Goal: Task Accomplishment & Management: Use online tool/utility

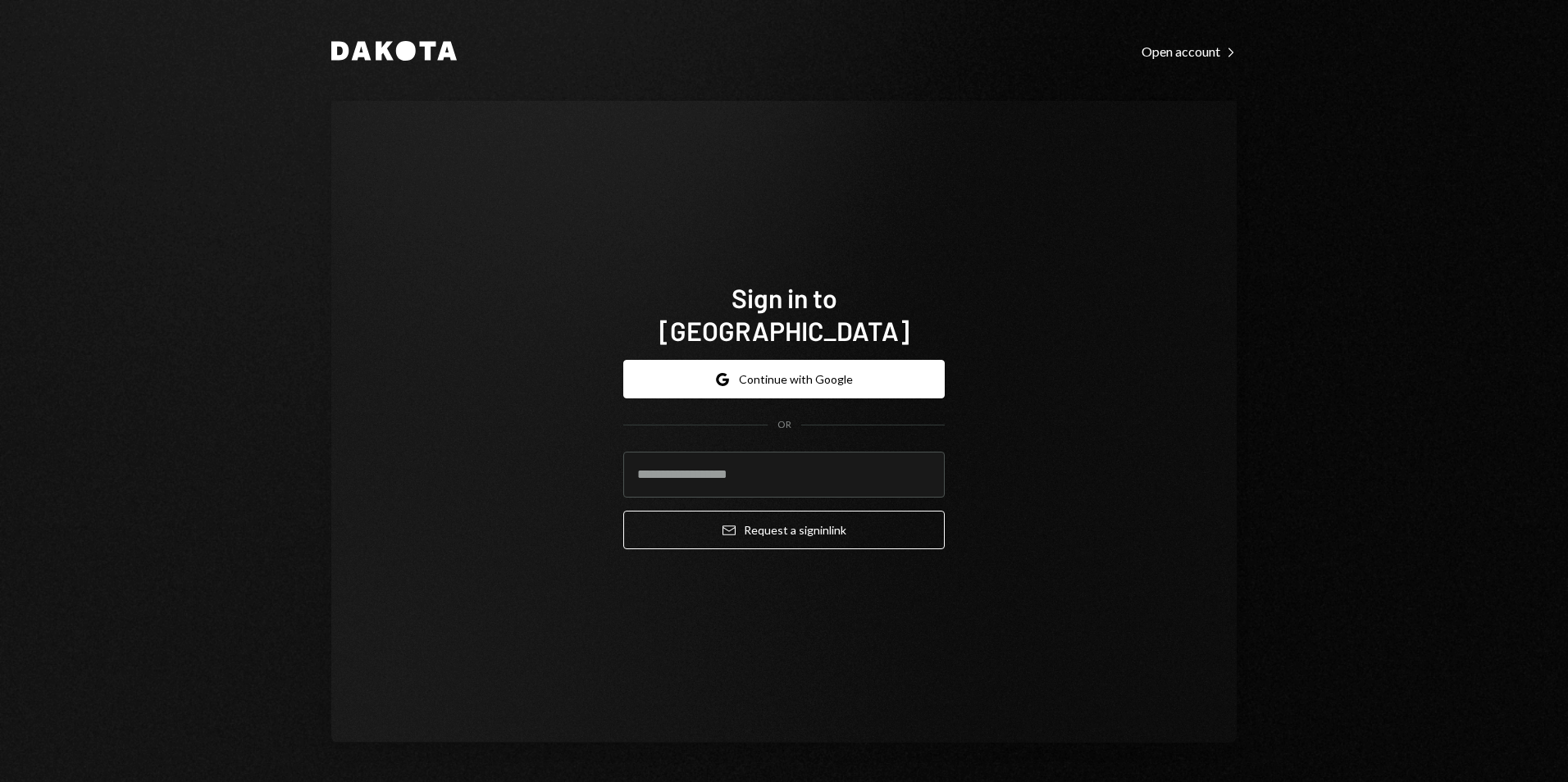
click at [700, 347] on div "Google Continue with Google OR Email Request a sign in link" at bounding box center [783, 454] width 321 height 215
click at [707, 360] on button "Google Continue with Google" at bounding box center [783, 379] width 321 height 39
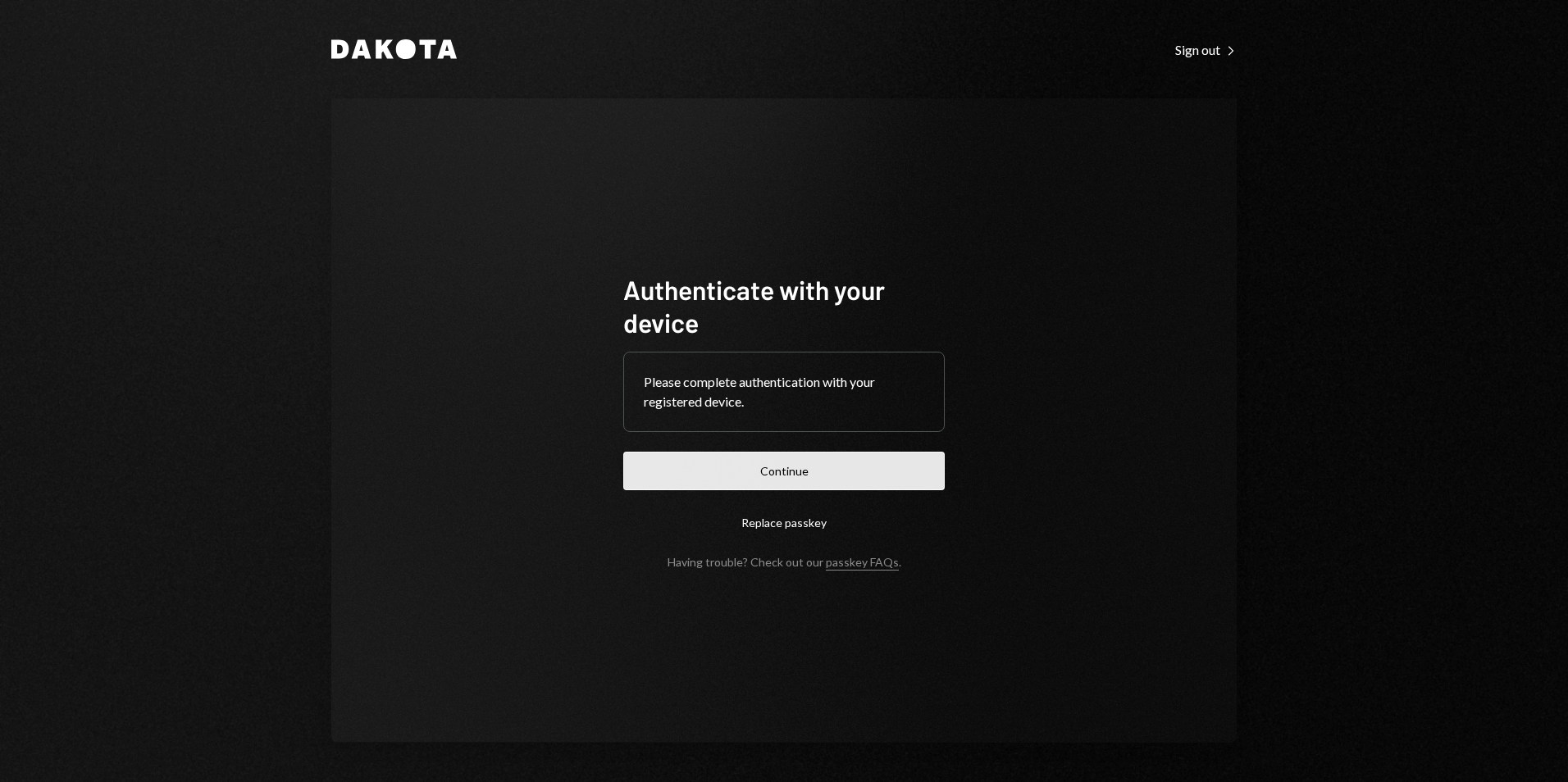
click at [833, 475] on button "Continue" at bounding box center [783, 471] width 321 height 39
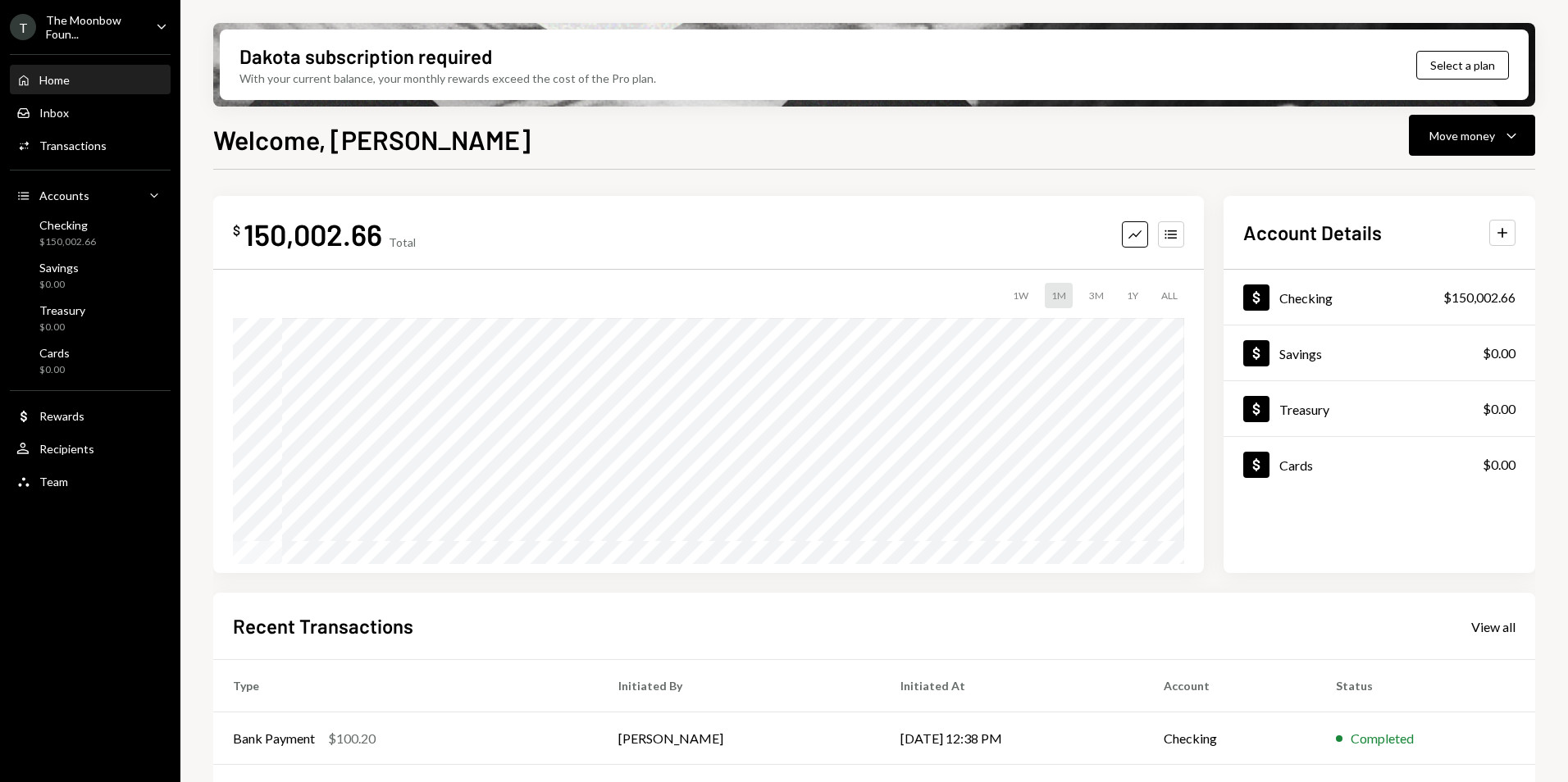
click at [127, 32] on div "The Moonbow Foun..." at bounding box center [94, 27] width 96 height 28
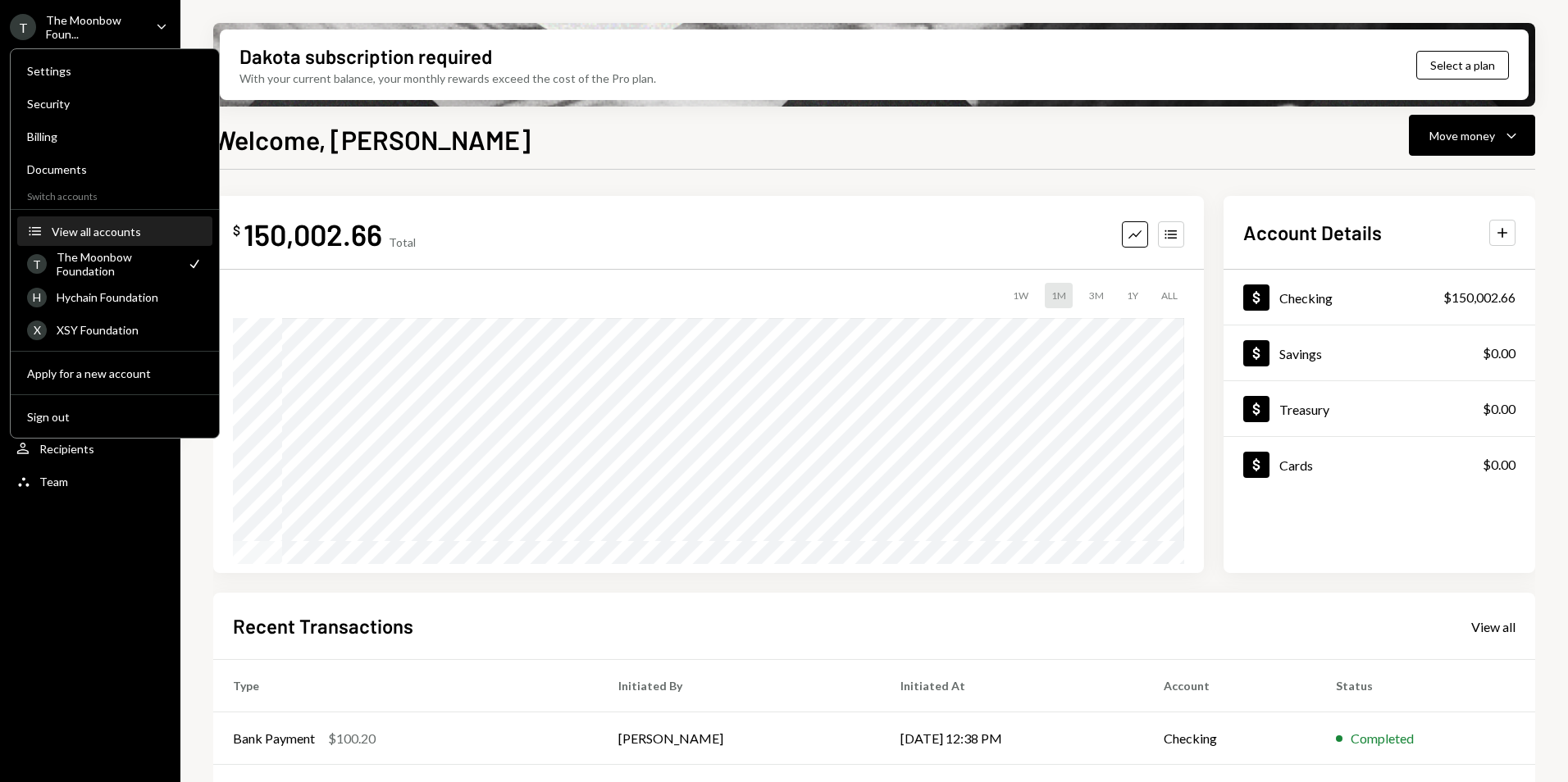
click at [106, 229] on div "View all accounts" at bounding box center [127, 231] width 151 height 14
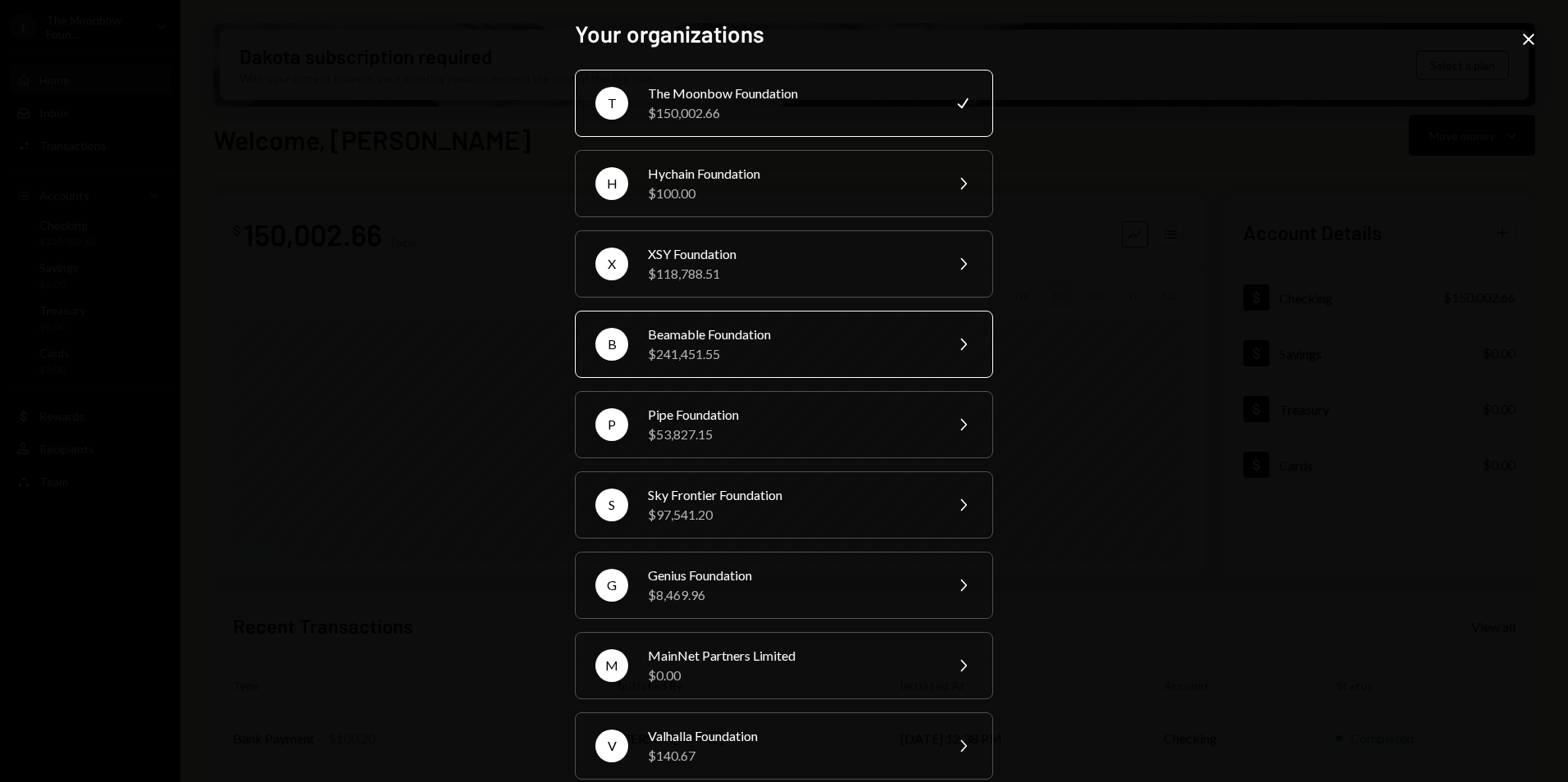
click at [787, 342] on div "Beamable Foundation" at bounding box center [791, 334] width 285 height 19
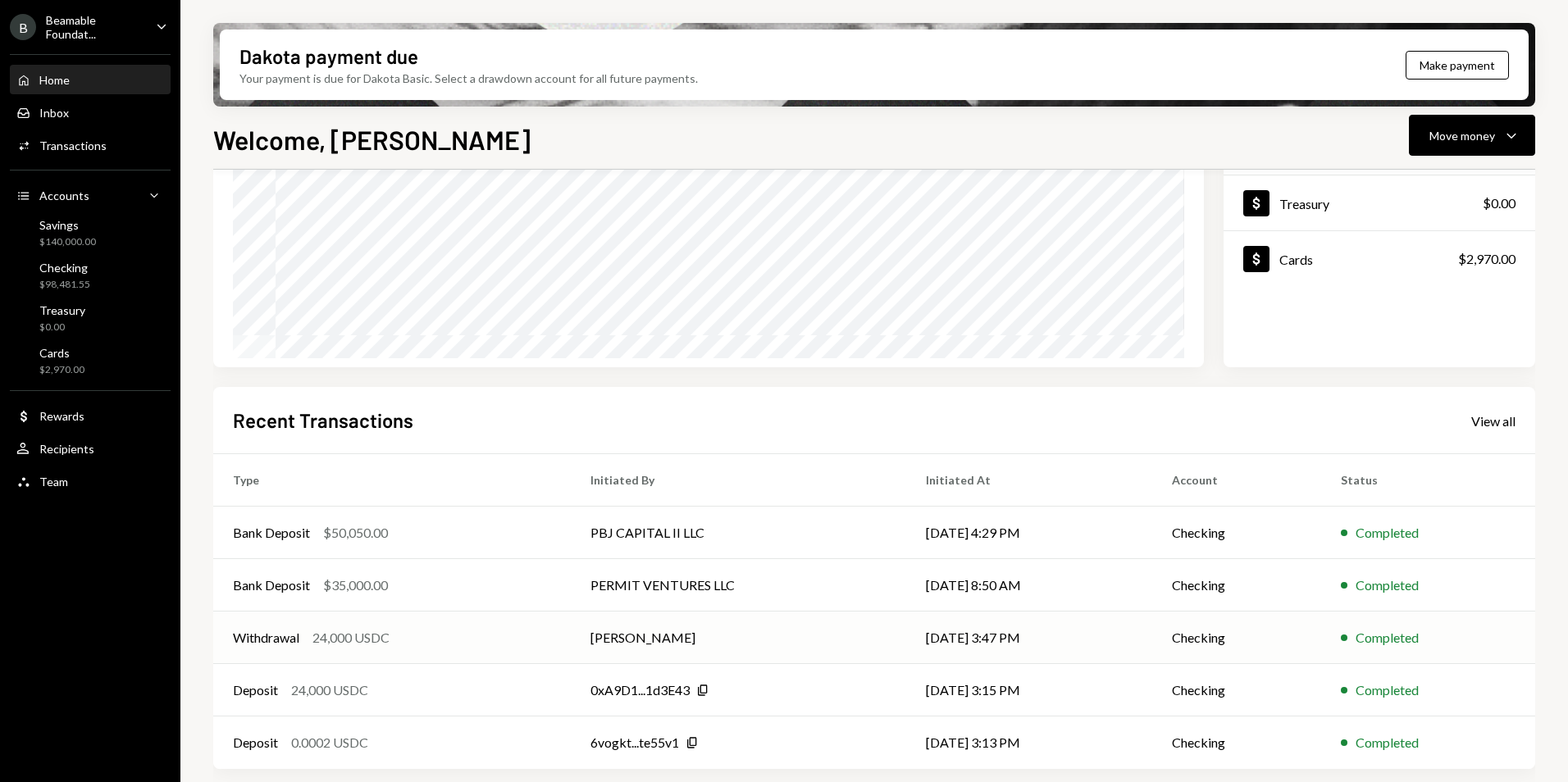
scroll to position [206, 0]
click at [1500, 417] on div "View all" at bounding box center [1493, 421] width 44 height 17
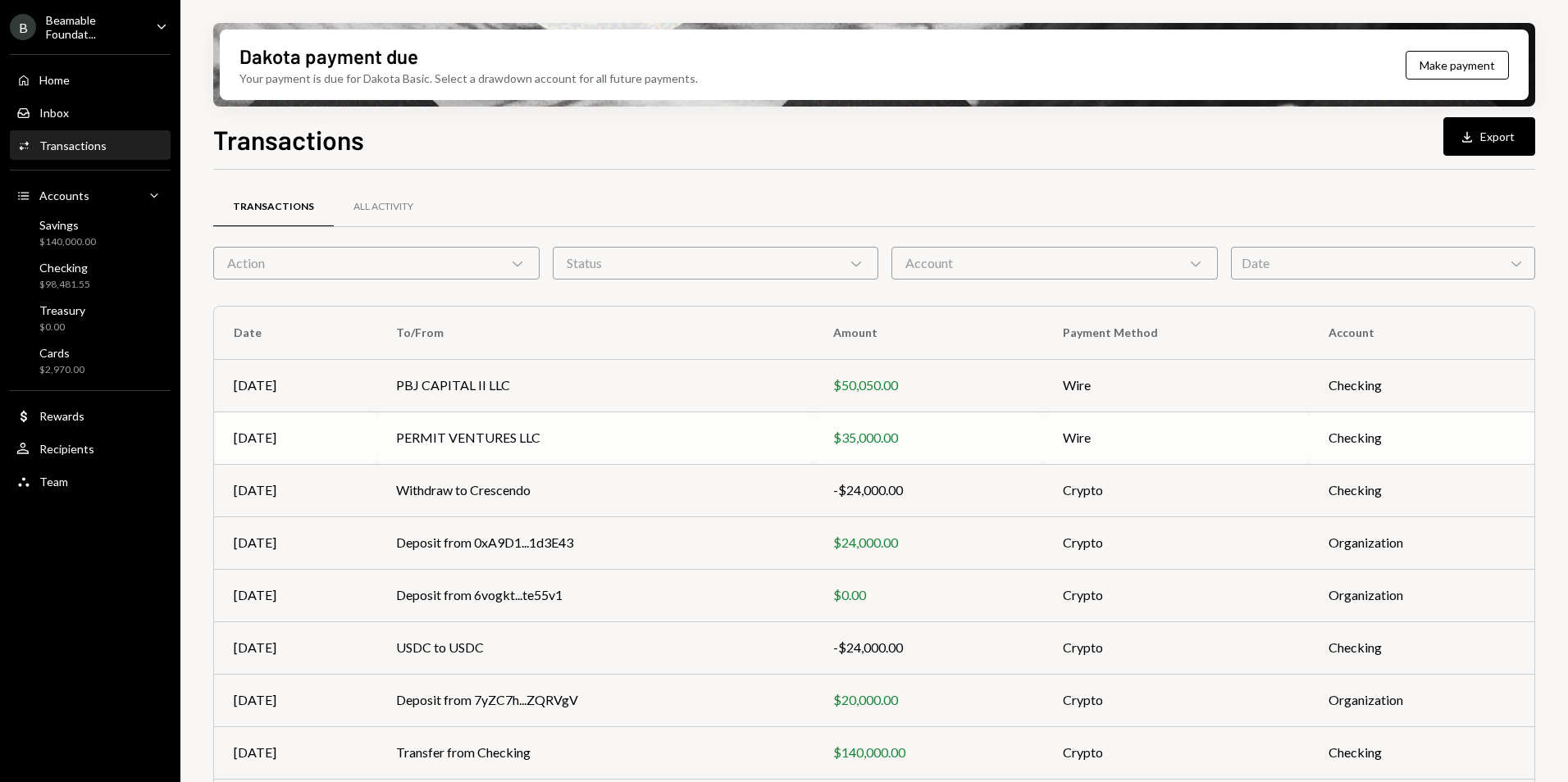
scroll to position [152, 0]
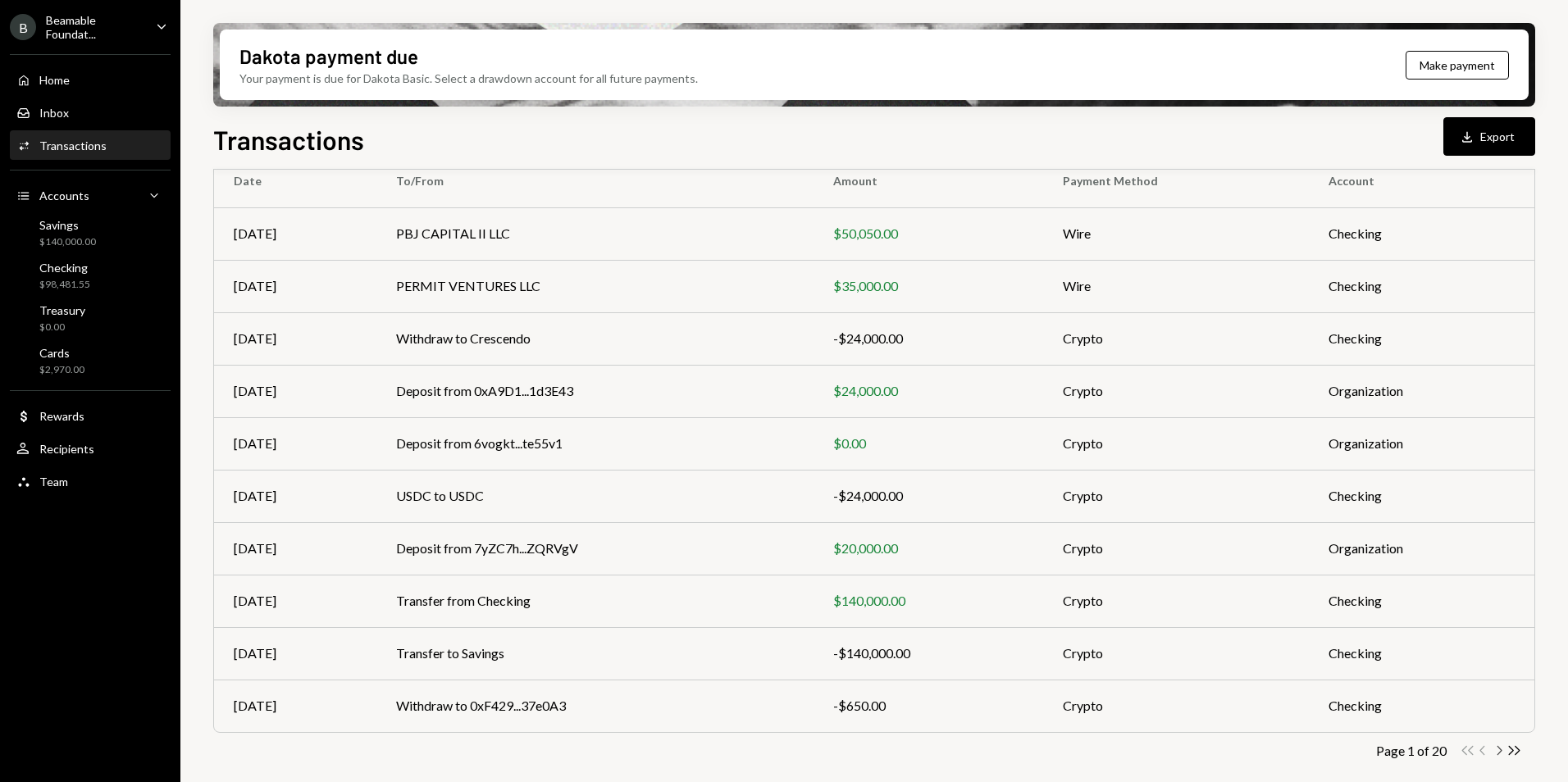
click at [1497, 754] on icon "Chevron Right" at bounding box center [1498, 750] width 16 height 16
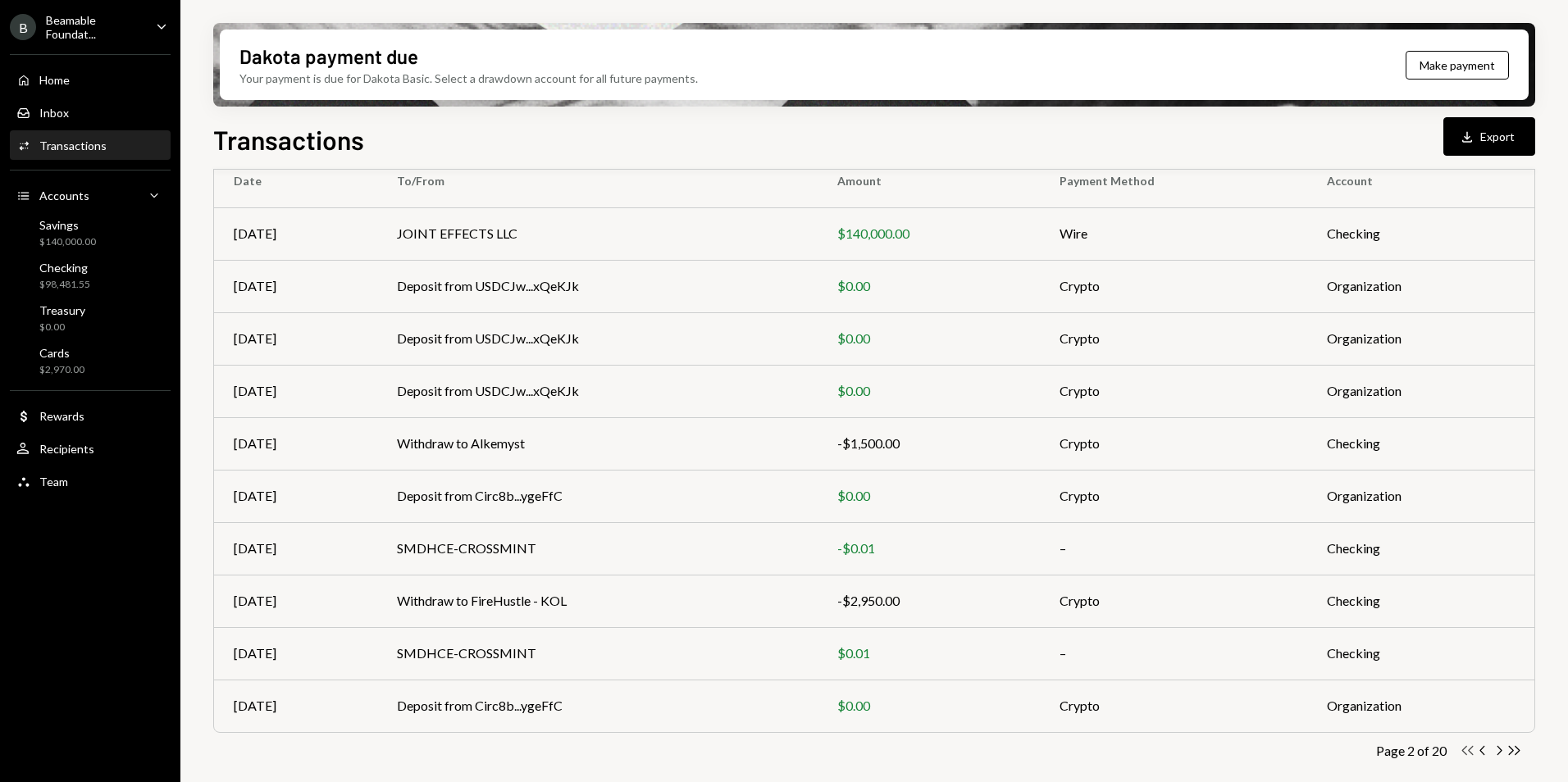
click at [1472, 754] on icon "Double Arrow Left" at bounding box center [1467, 750] width 16 height 16
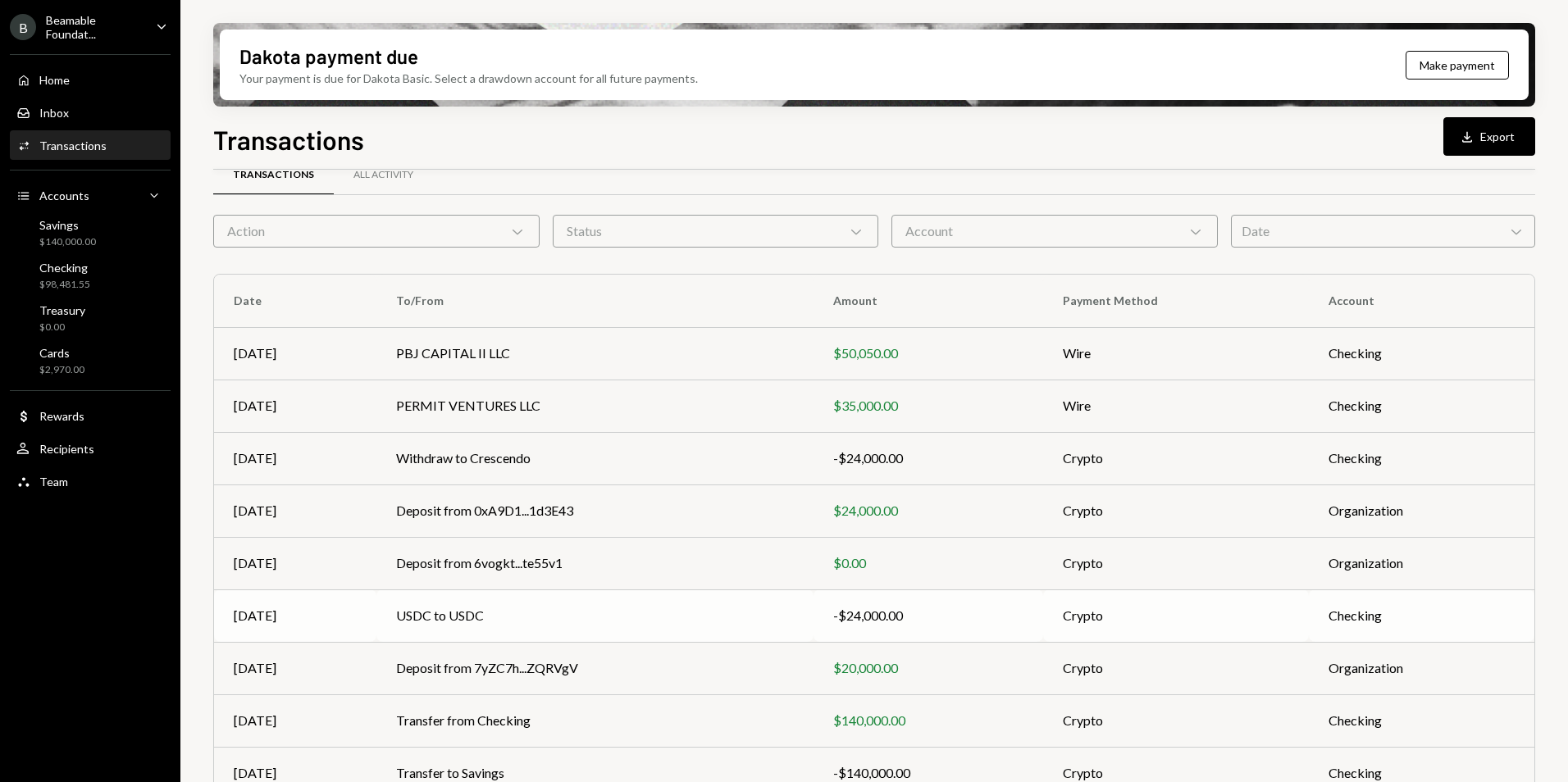
scroll to position [0, 0]
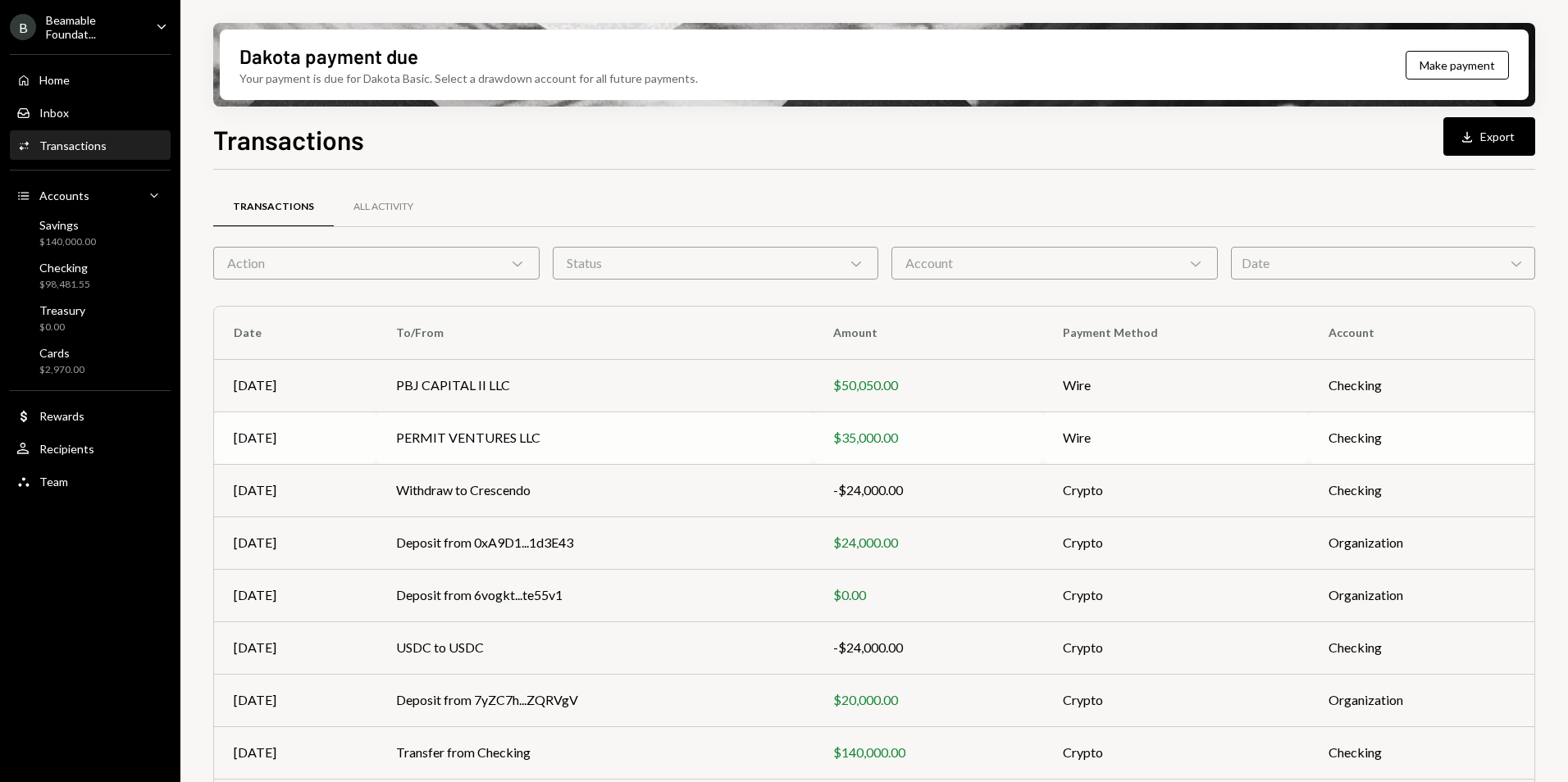
click at [497, 434] on td "PERMIT VENTURES LLC" at bounding box center [594, 438] width 437 height 53
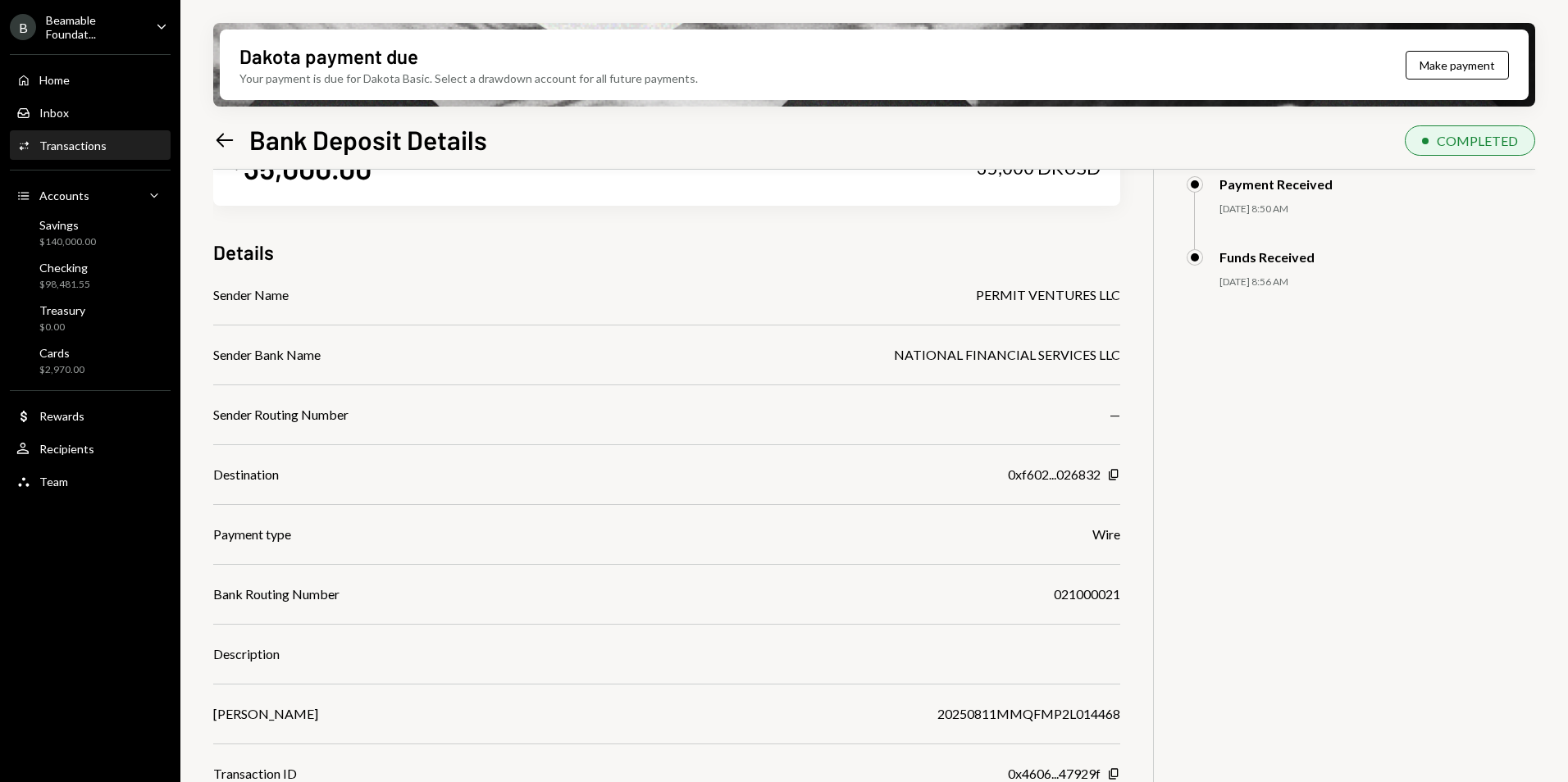
scroll to position [131, 0]
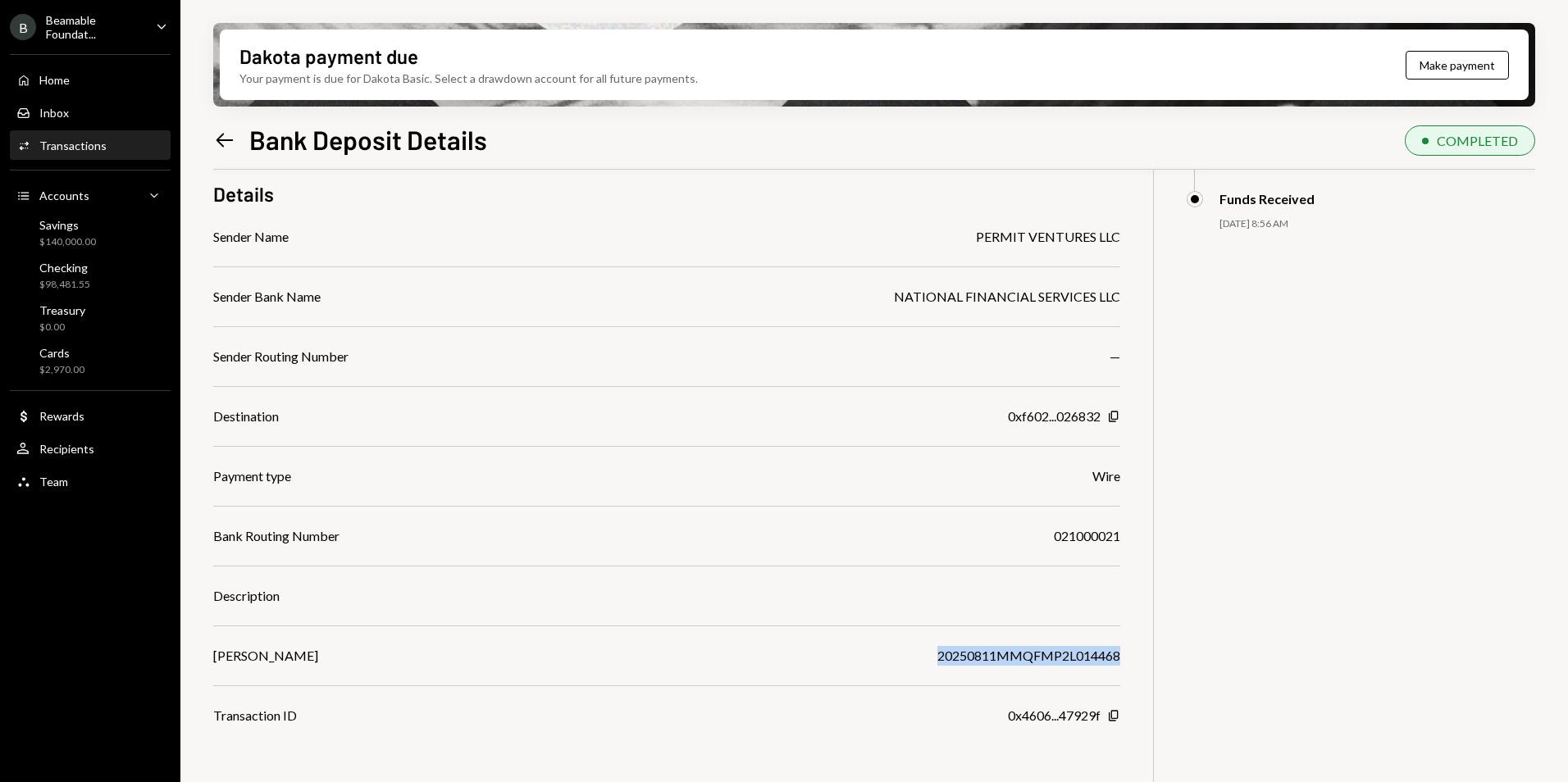
drag, startPoint x: 920, startPoint y: 655, endPoint x: 1131, endPoint y: 658, distance: 211.0
click at [1131, 658] on div "$ 35,000.00 35,000 DKUSD Details Sender Name PERMIT VENTURES LLC Sender Bank Na…" at bounding box center [874, 429] width 1322 height 782
click at [85, 234] on div "Savings $140,000.00" at bounding box center [67, 233] width 56 height 31
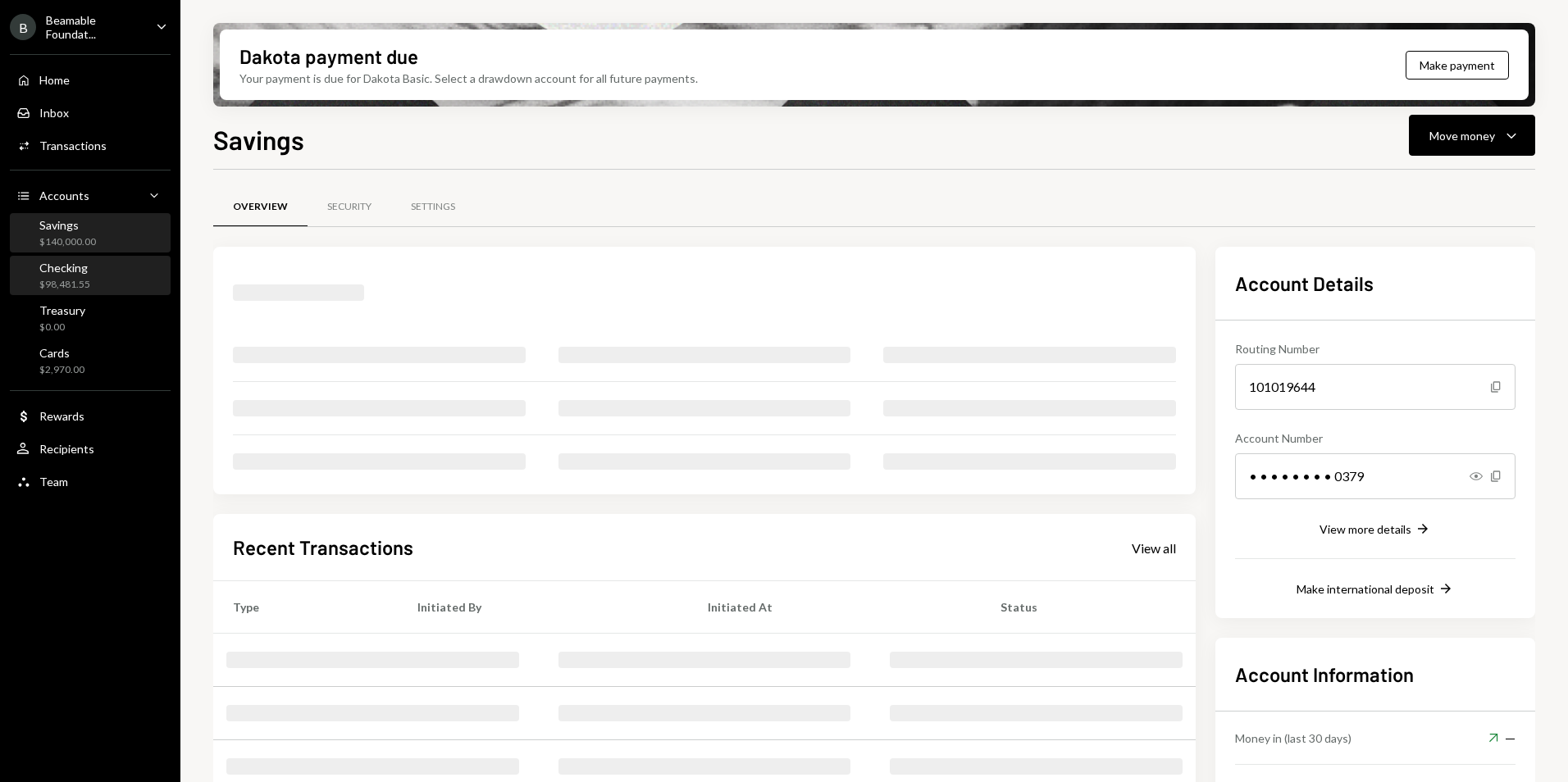
click at [98, 277] on div "Checking $98,481.55" at bounding box center [91, 276] width 148 height 31
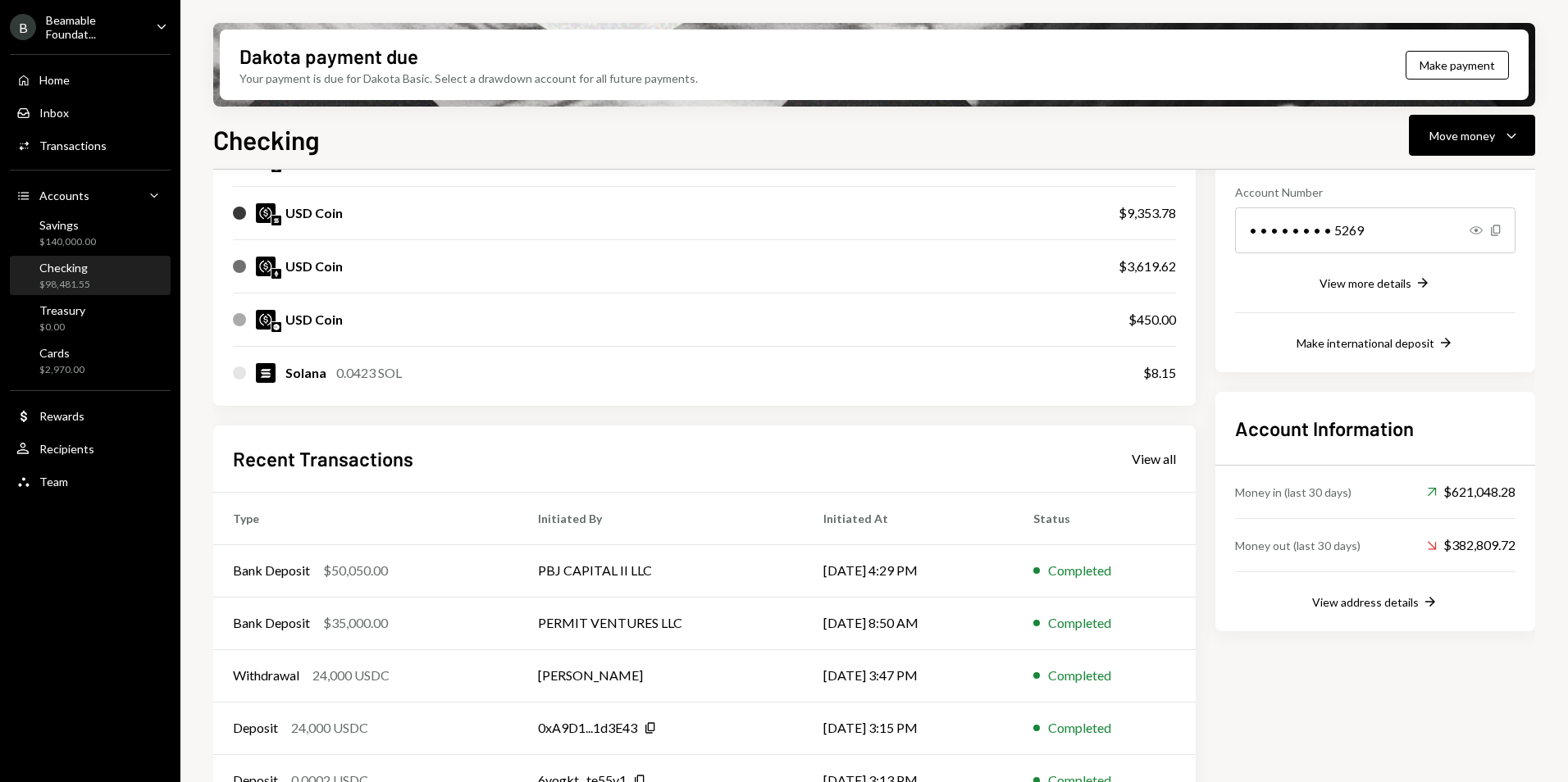
scroll to position [284, 0]
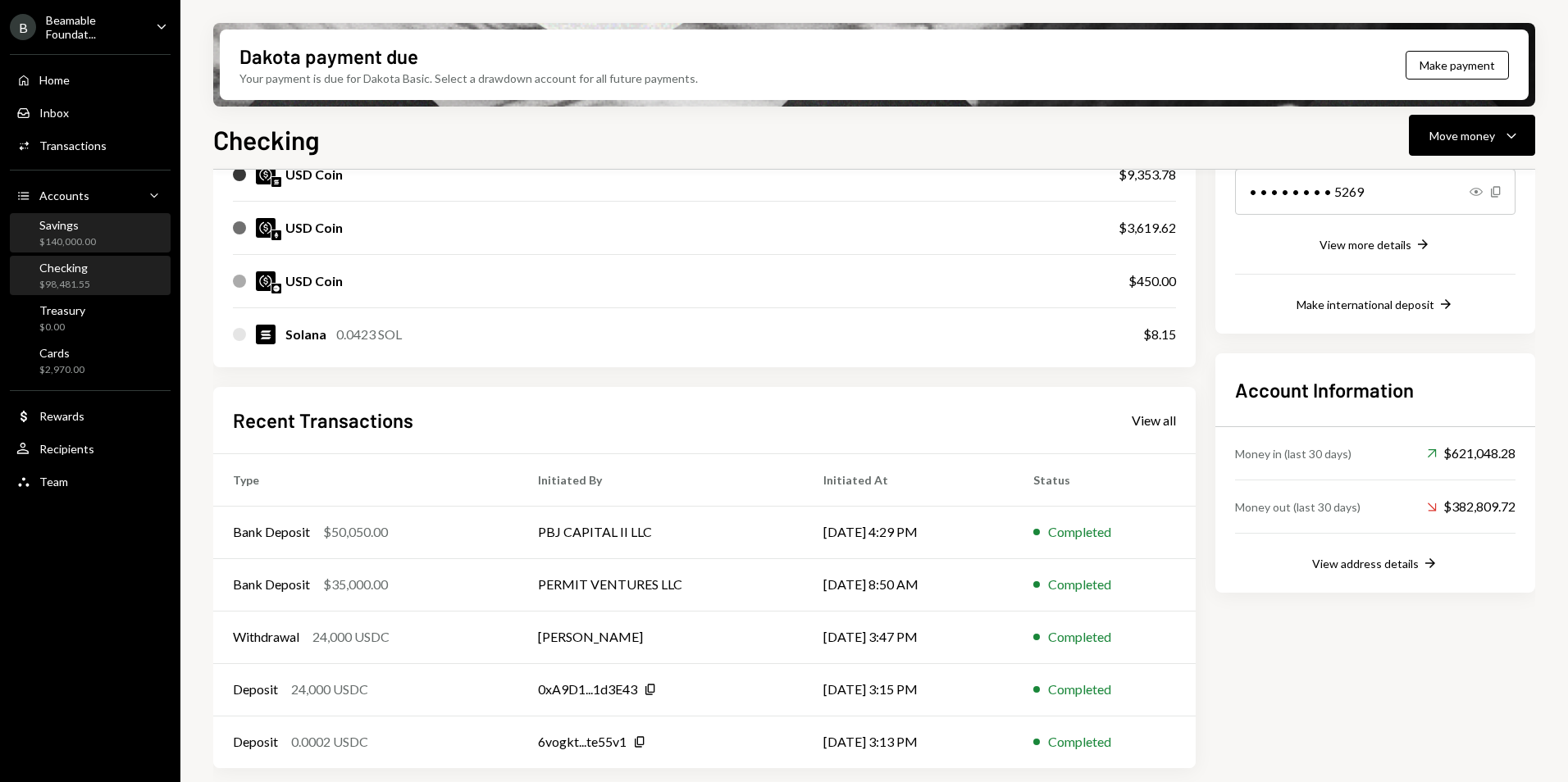
click at [90, 220] on div "Savings" at bounding box center [67, 225] width 56 height 14
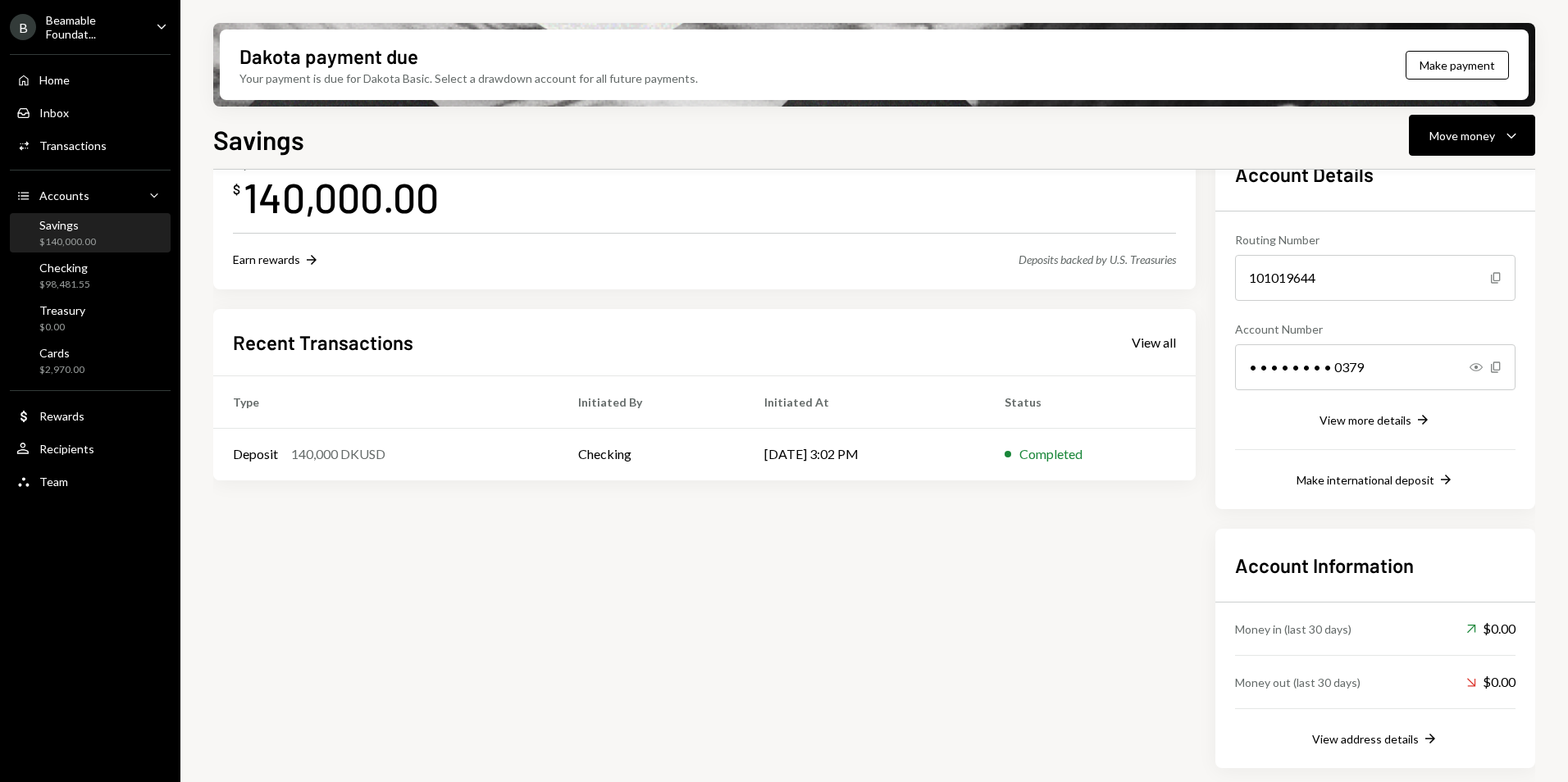
scroll to position [109, 0]
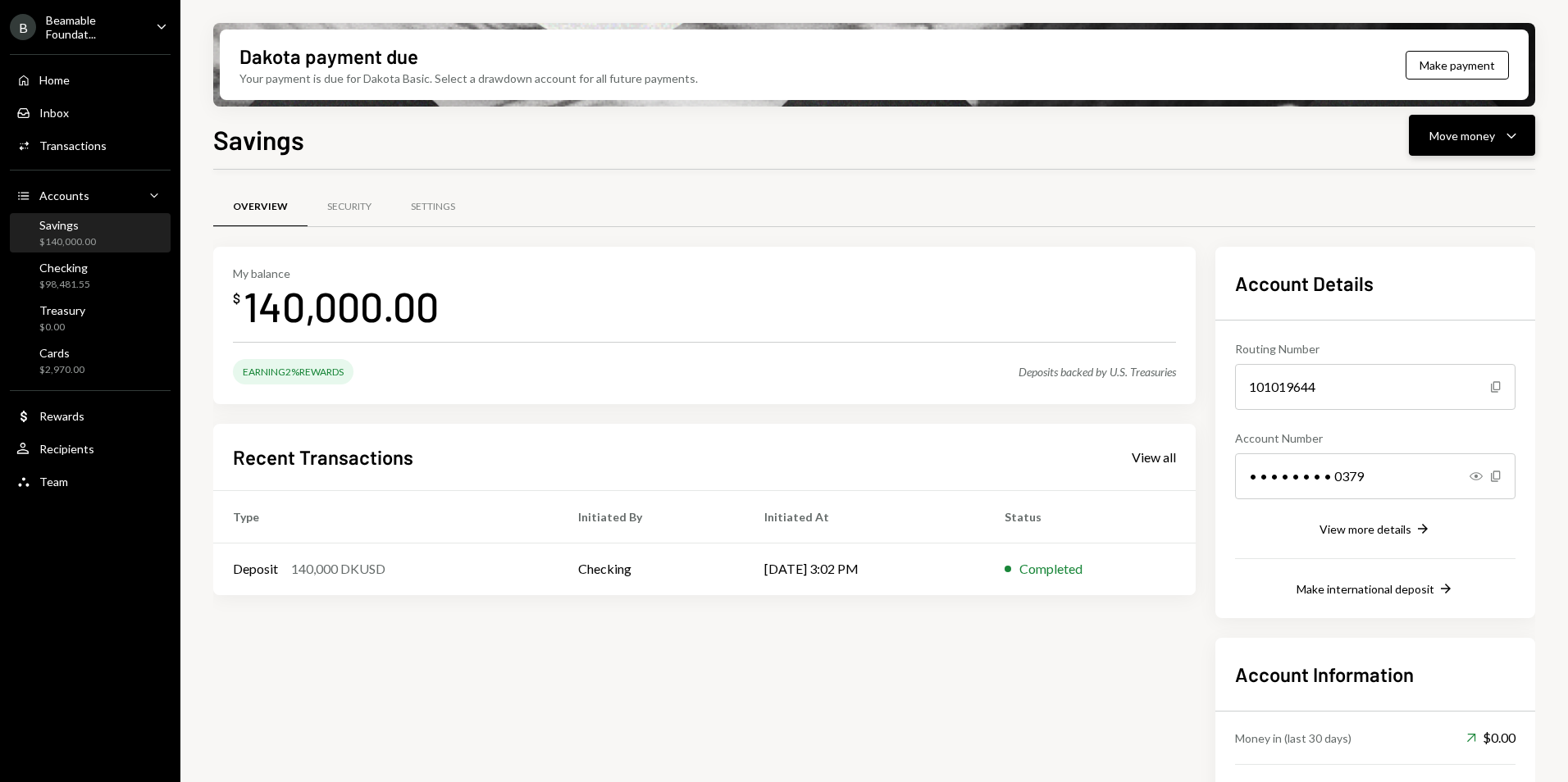
click at [1498, 141] on div "Move money Caret Down" at bounding box center [1472, 135] width 86 height 19
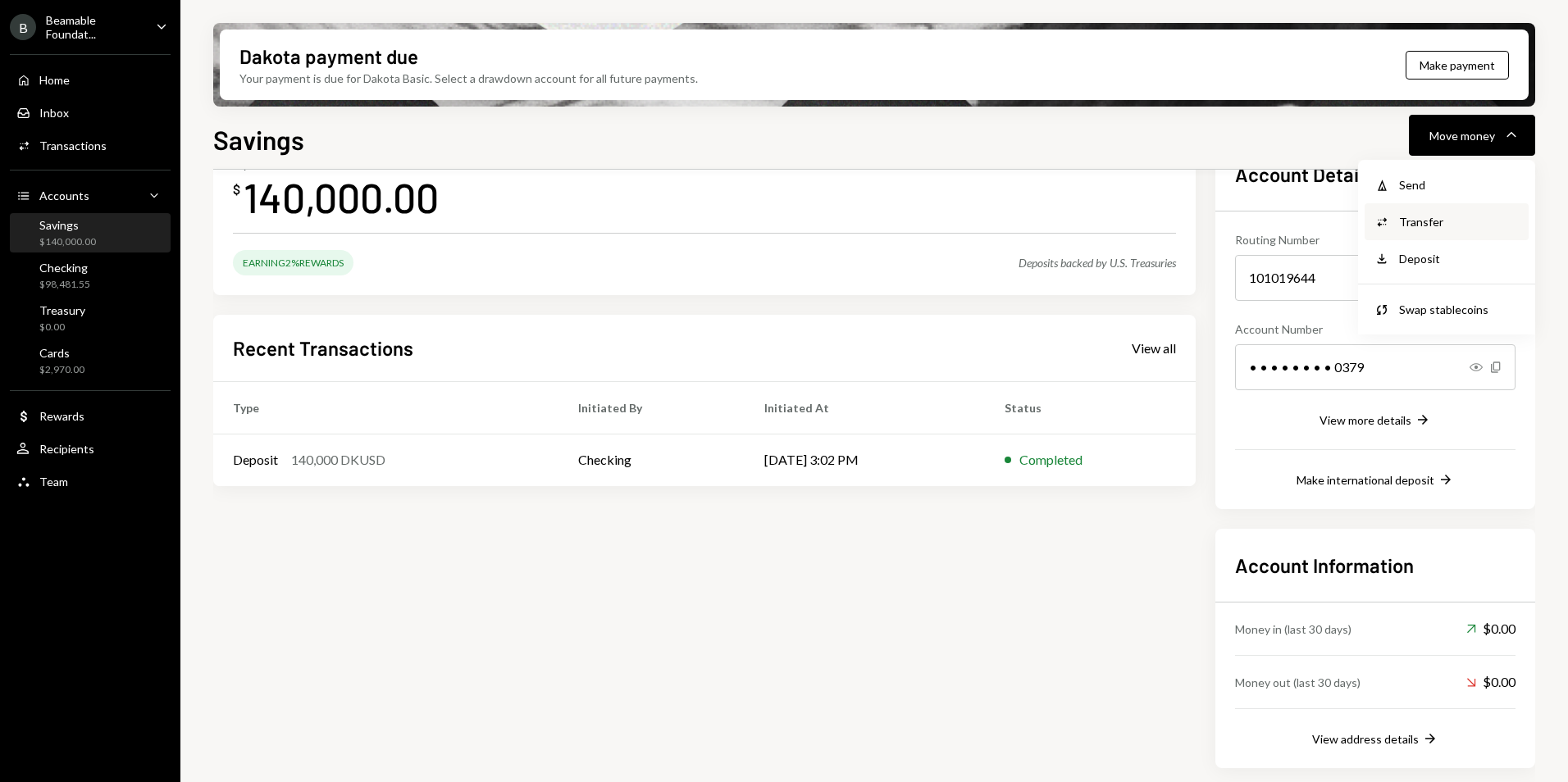
click at [1454, 223] on div "Transfer" at bounding box center [1458, 221] width 120 height 18
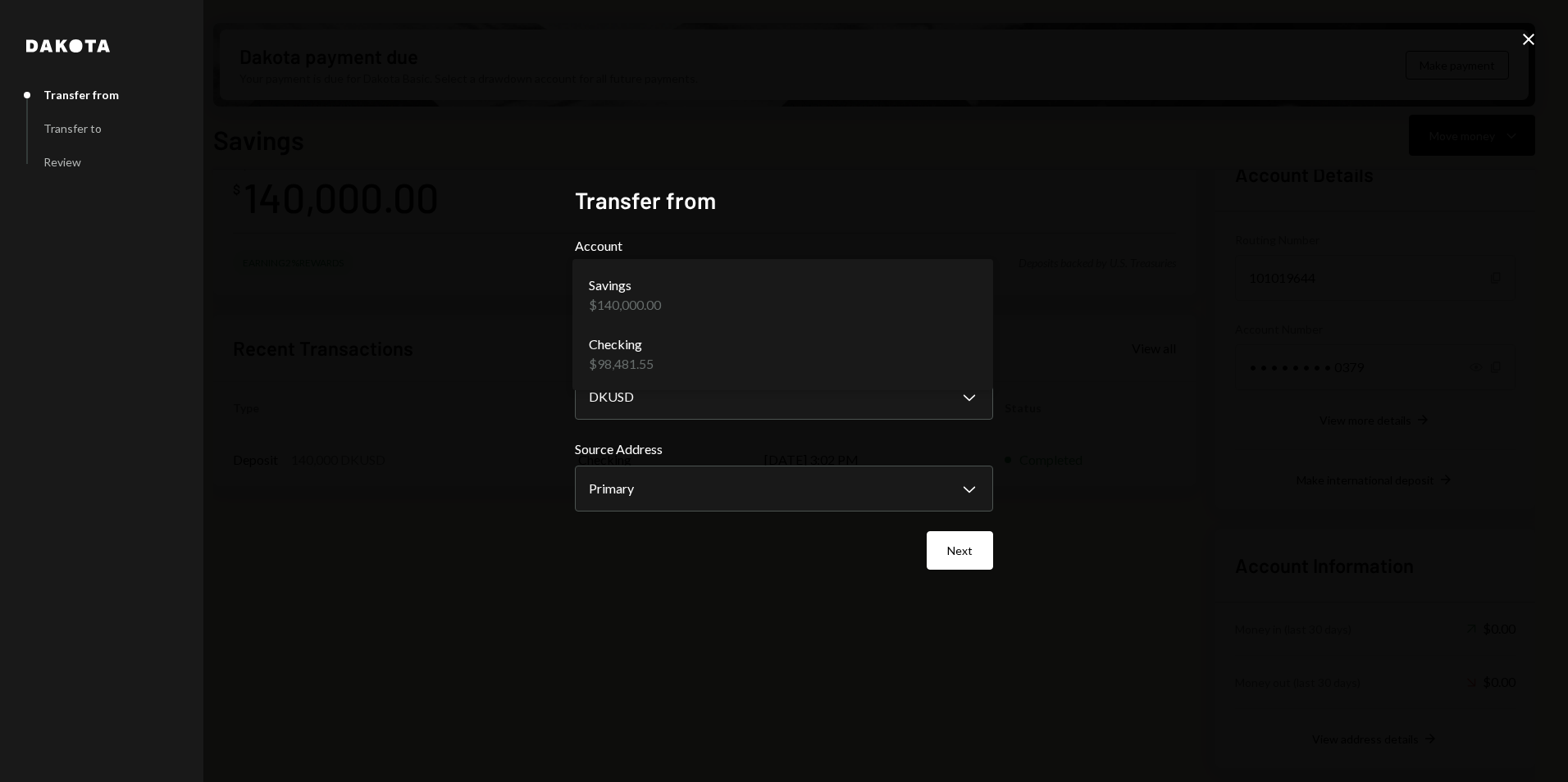
click at [724, 298] on body "B Beamable Foundat... Caret Down Home Home Inbox Inbox Activities Transactions …" at bounding box center [784, 391] width 1568 height 782
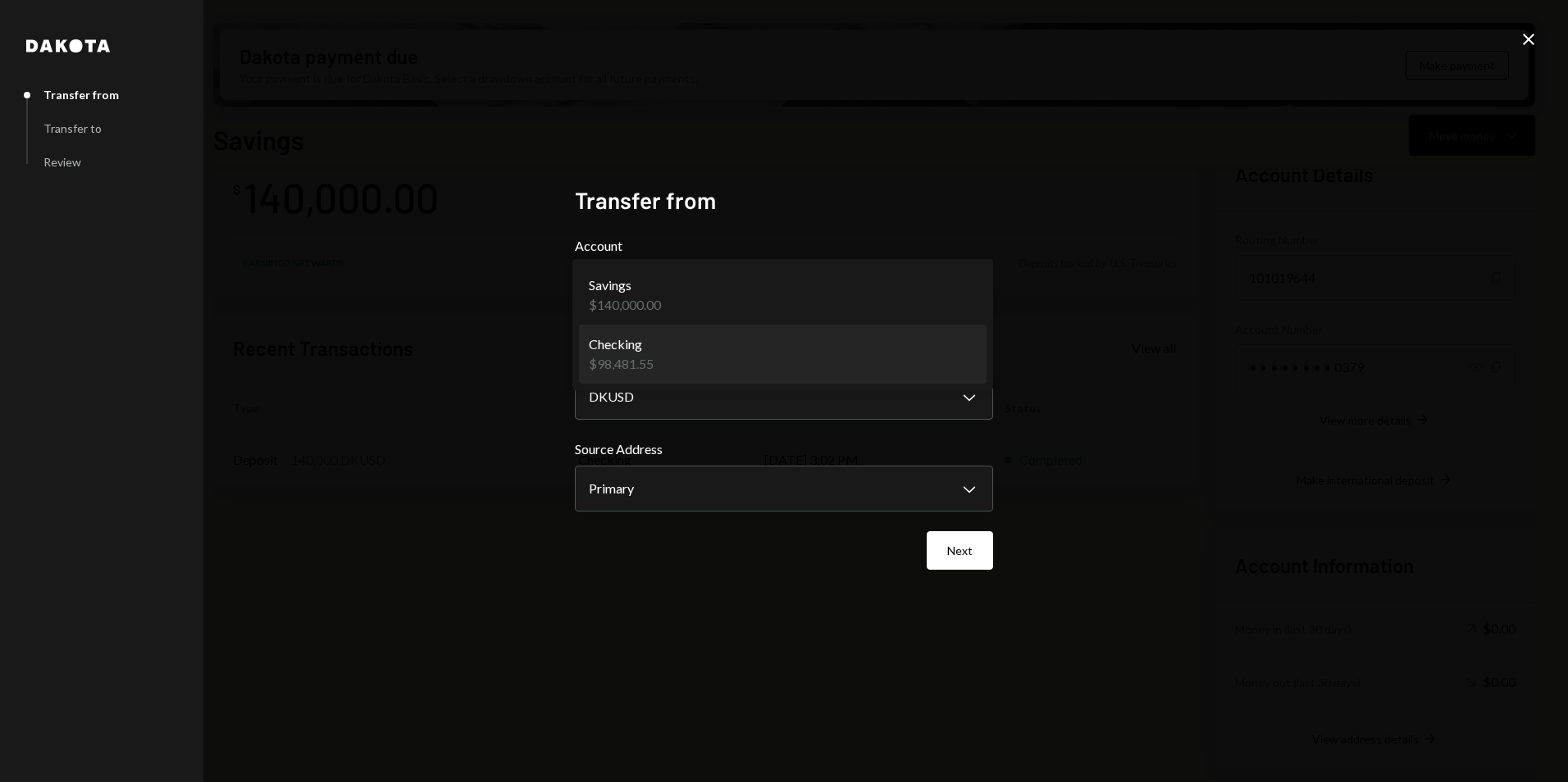
select select "**********"
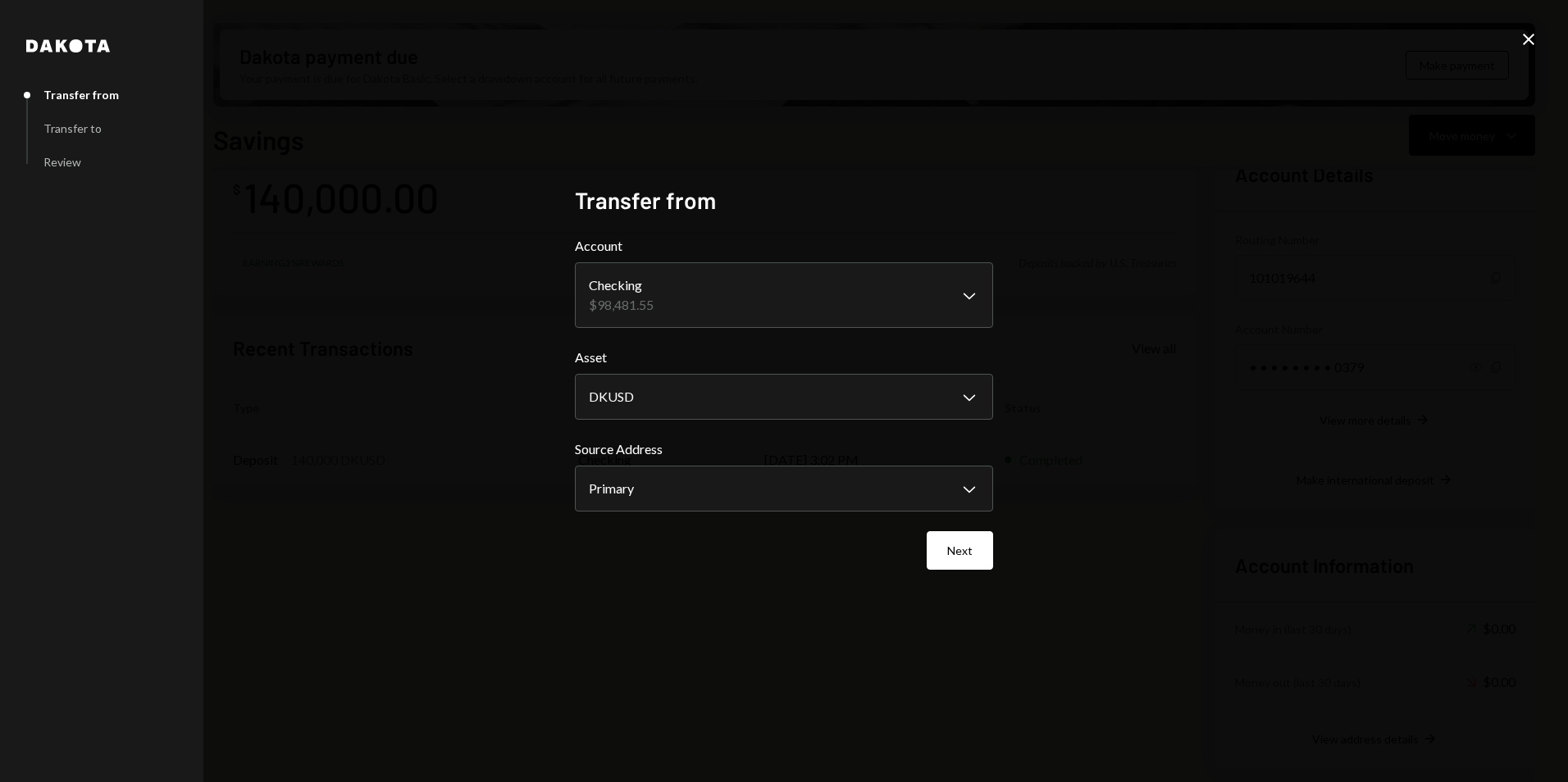
click at [710, 404] on body "B Beamable Foundat... Caret Down Home Home Inbox Inbox Activities Transactions …" at bounding box center [784, 391] width 1568 height 782
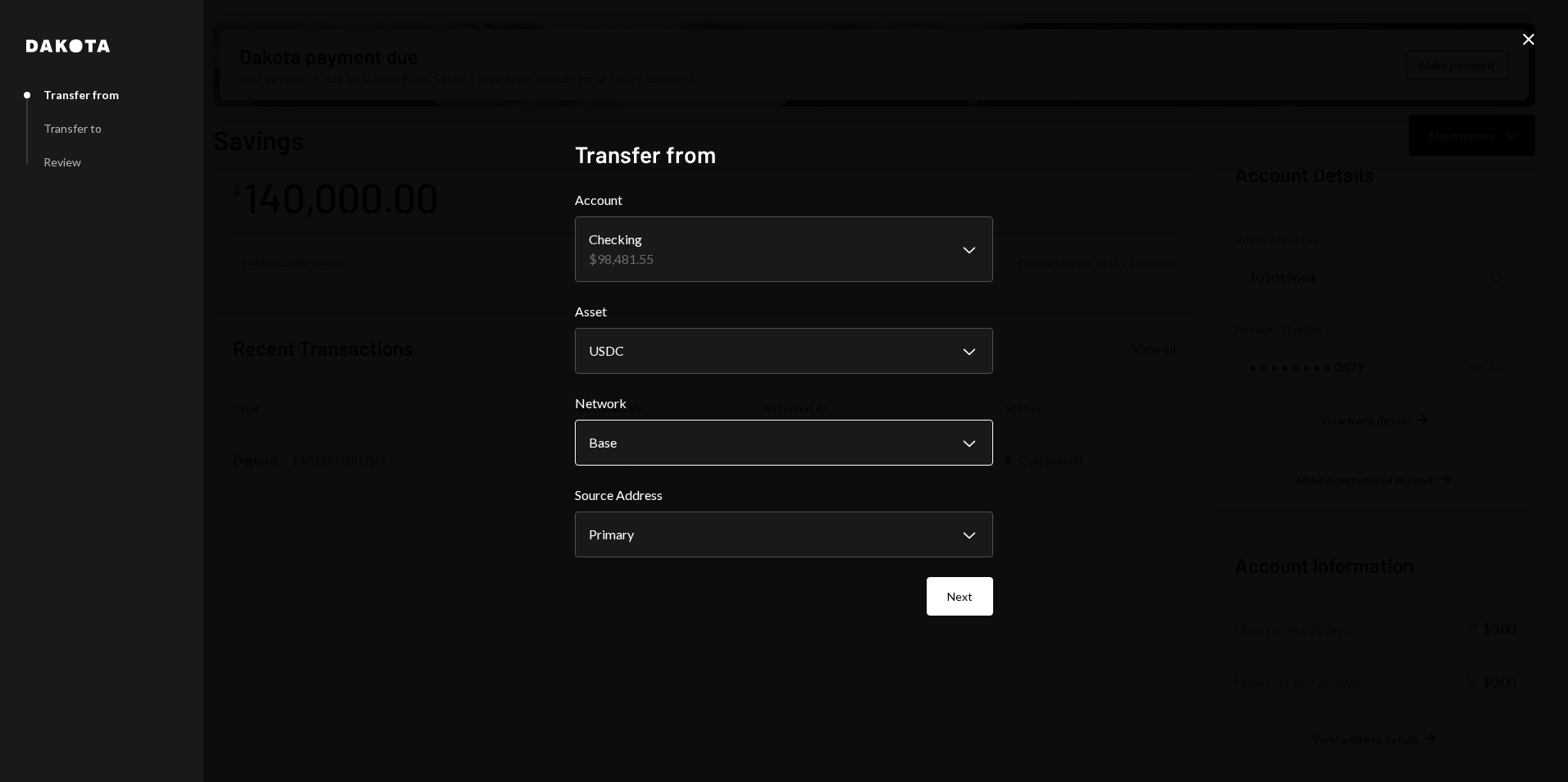
click at [691, 437] on body "B Beamable Foundat... Caret Down Home Home Inbox Inbox Activities Transactions …" at bounding box center [784, 391] width 1568 height 782
click at [740, 538] on body "B Beamable Foundat... Caret Down Home Home Inbox Inbox Activities Transactions …" at bounding box center [784, 391] width 1568 height 782
click at [718, 365] on body "B Beamable Foundat... Caret Down Home Home Inbox Inbox Activities Transactions …" at bounding box center [784, 391] width 1568 height 782
select select "*****"
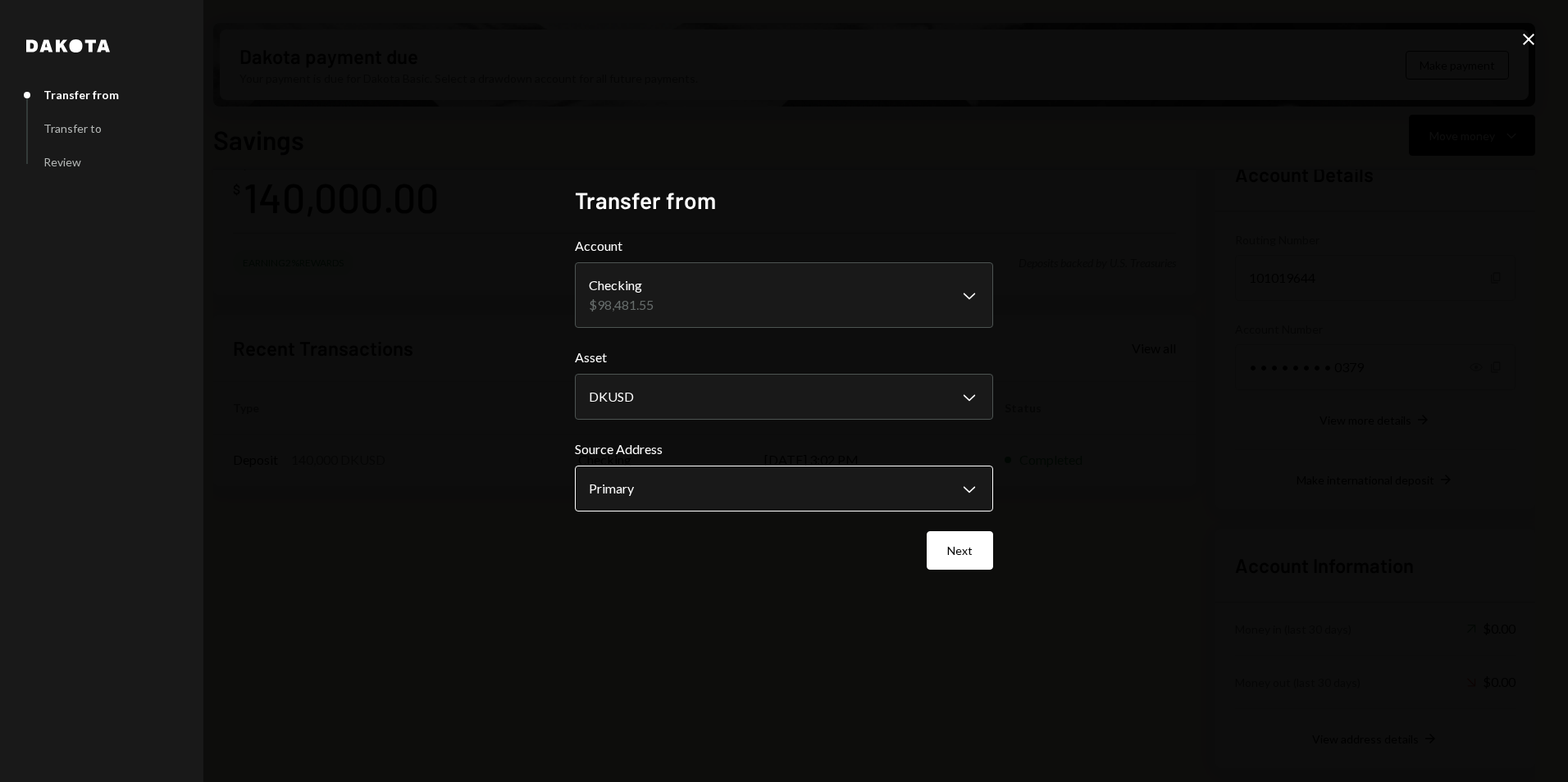
click at [740, 479] on body "B Beamable Foundat... Caret Down Home Home Inbox Inbox Activities Transactions …" at bounding box center [784, 391] width 1568 height 782
click at [963, 536] on button "Next" at bounding box center [959, 551] width 66 height 39
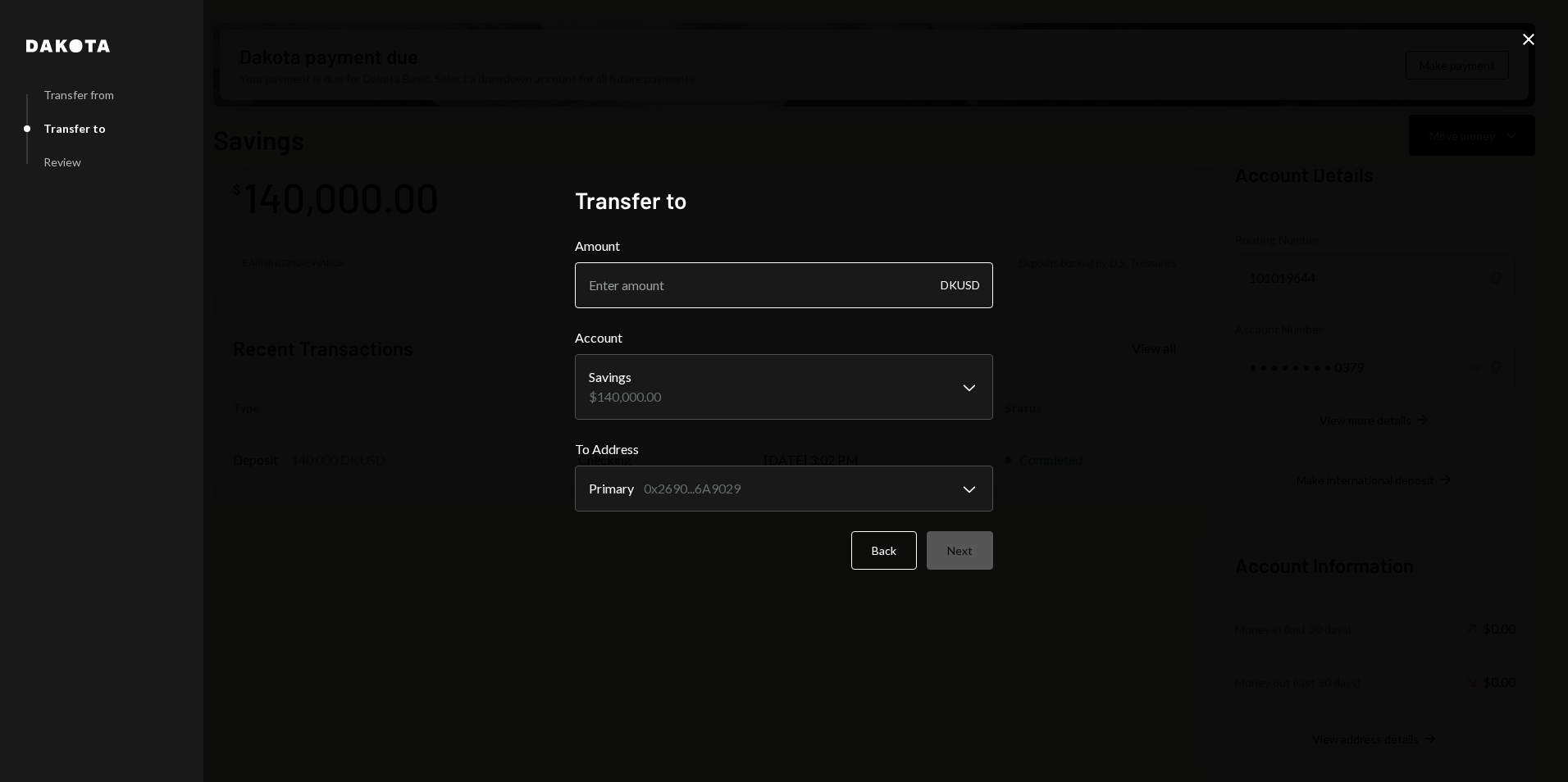
click at [762, 296] on input "Amount" at bounding box center [784, 285] width 418 height 46
type input "85050"
click at [961, 548] on button "Next" at bounding box center [959, 551] width 66 height 39
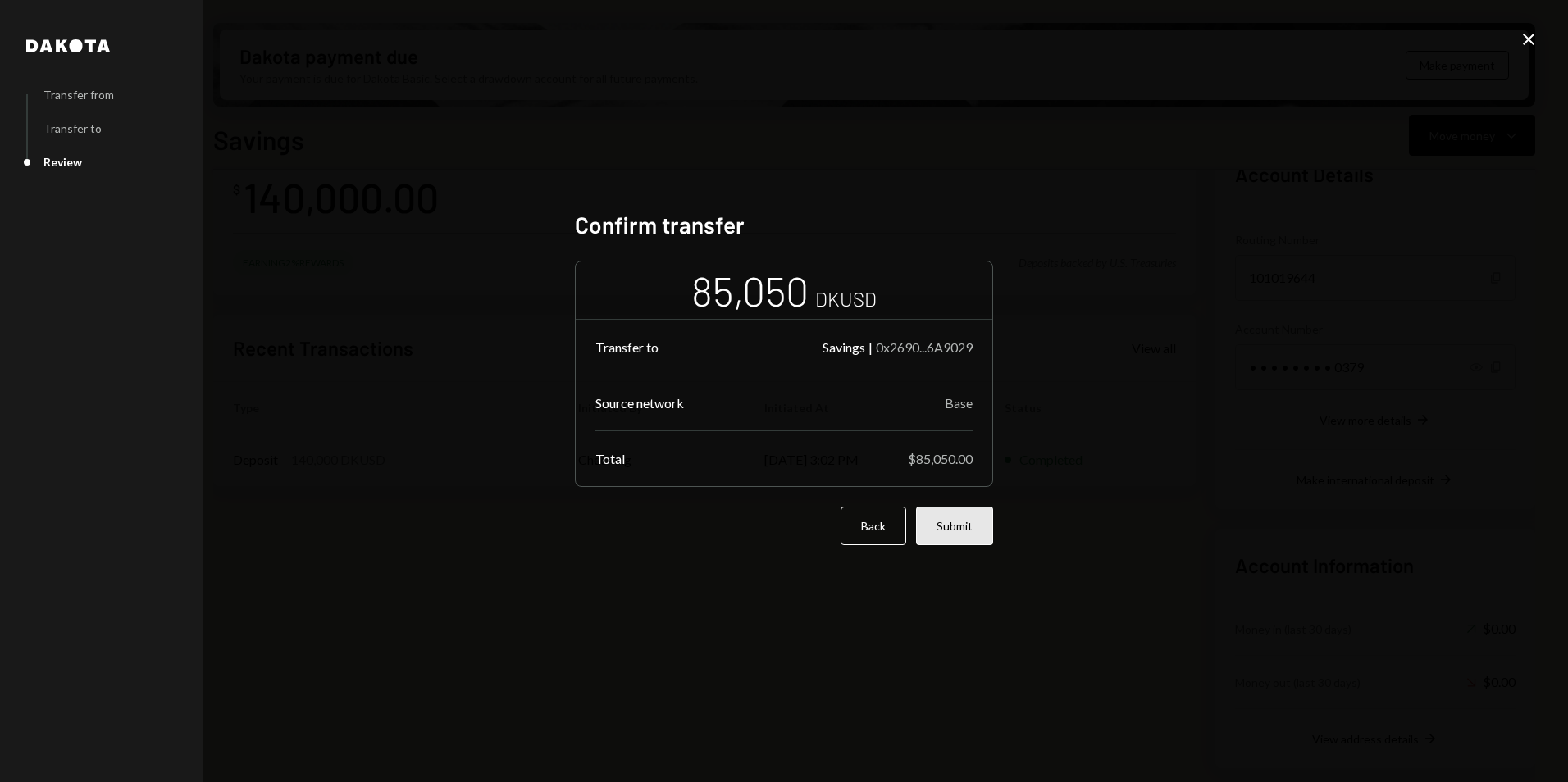
click at [966, 524] on button "Submit" at bounding box center [954, 526] width 77 height 39
